Goal: Information Seeking & Learning: Learn about a topic

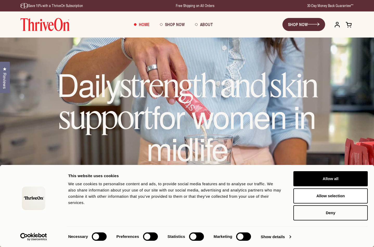
click at [347, 182] on button "Allow all" at bounding box center [331, 178] width 74 height 15
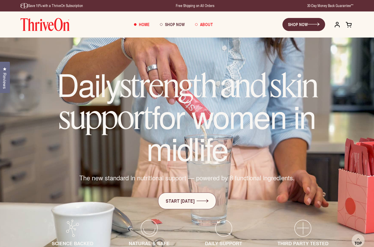
click at [199, 26] on link "About" at bounding box center [204, 24] width 28 height 14
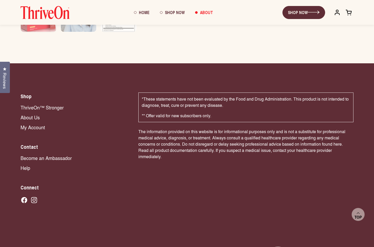
scroll to position [1759, 0]
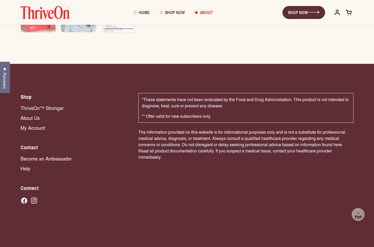
click at [31, 114] on link "About Us" at bounding box center [75, 117] width 108 height 7
